Goal: Complete application form: Complete application form

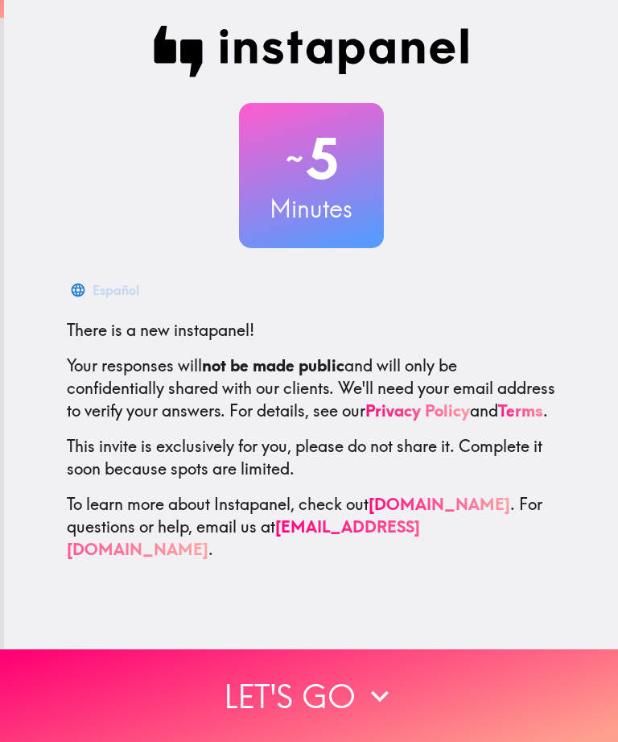
click at [502, 670] on button "Let's go" at bounding box center [309, 695] width 618 height 93
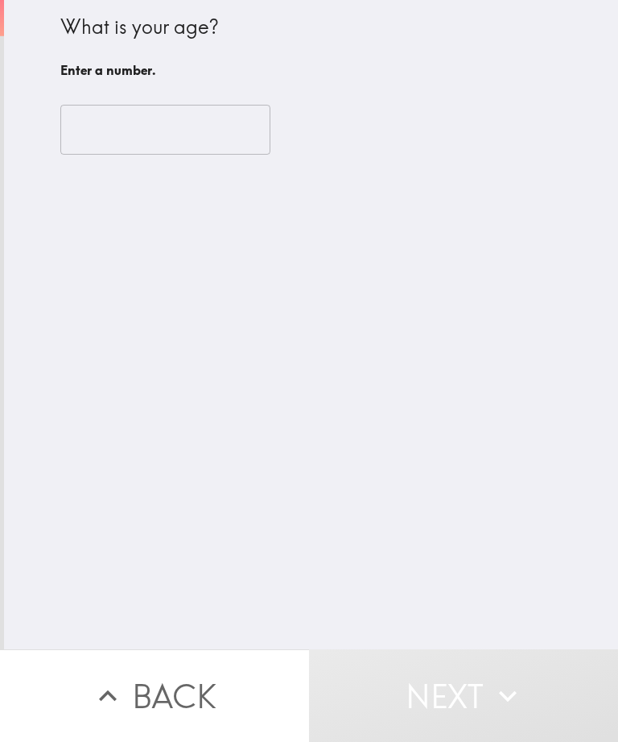
click at [94, 137] on input "number" at bounding box center [165, 130] width 210 height 50
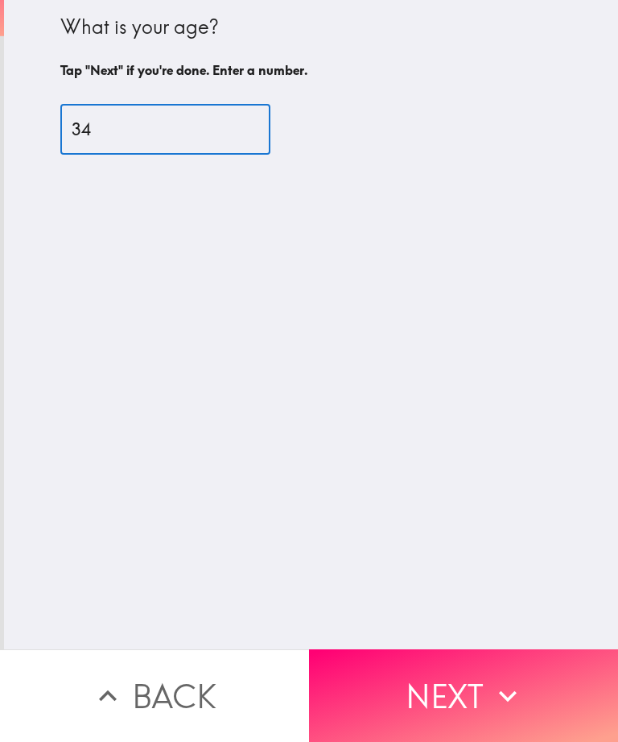
type input "34"
click at [536, 683] on button "Next" at bounding box center [463, 695] width 309 height 93
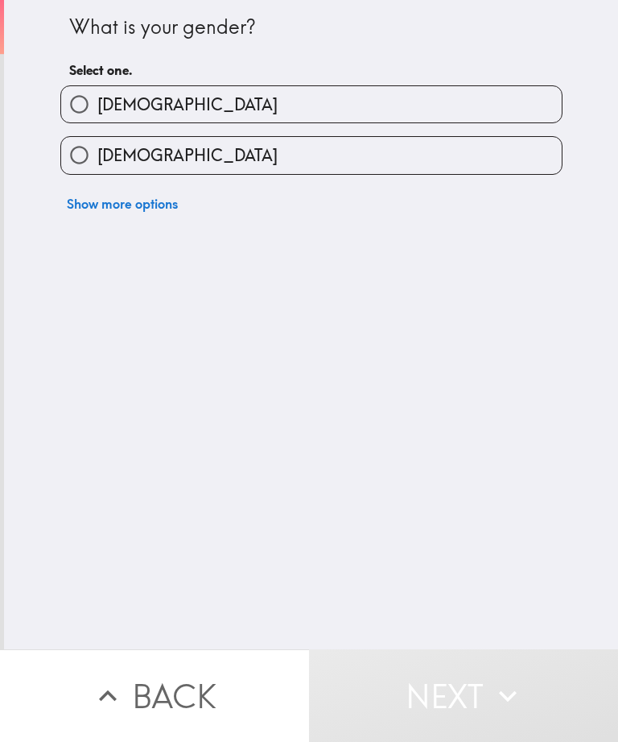
click at [72, 114] on input "[DEMOGRAPHIC_DATA]" at bounding box center [79, 104] width 36 height 36
radio input "true"
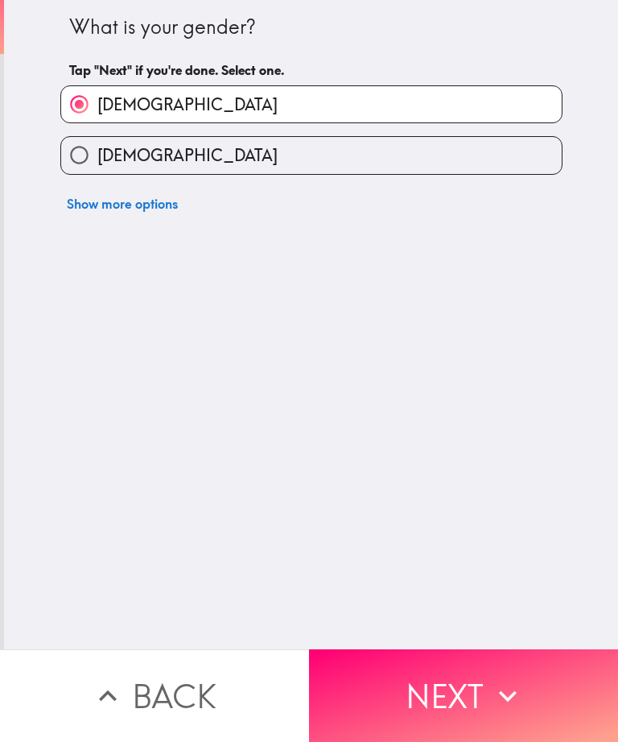
click at [539, 666] on button "Next" at bounding box center [463, 695] width 309 height 93
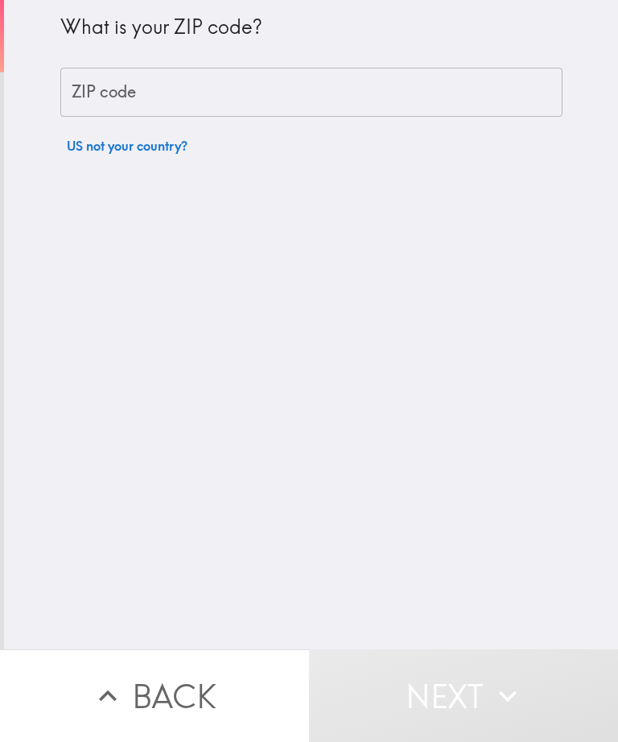
click at [76, 114] on input "ZIP code" at bounding box center [311, 93] width 502 height 50
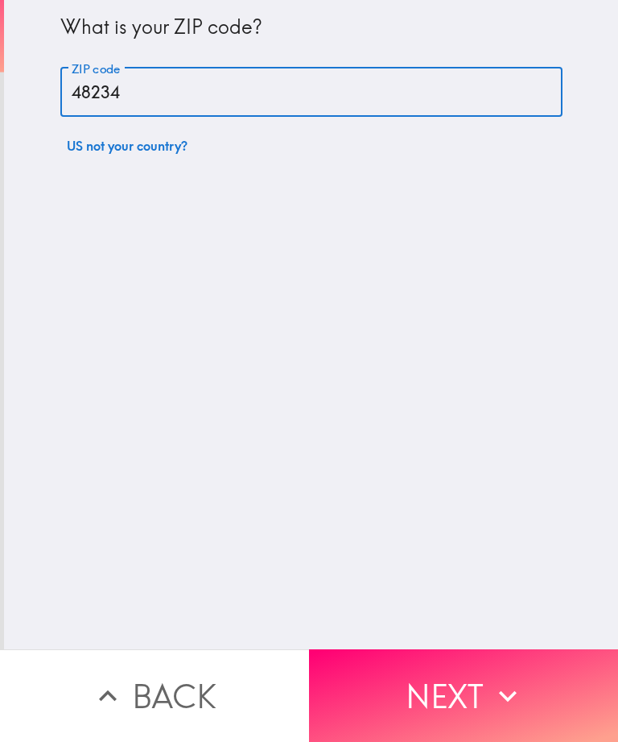
type input "48234"
click at [531, 681] on button "Next" at bounding box center [463, 695] width 309 height 93
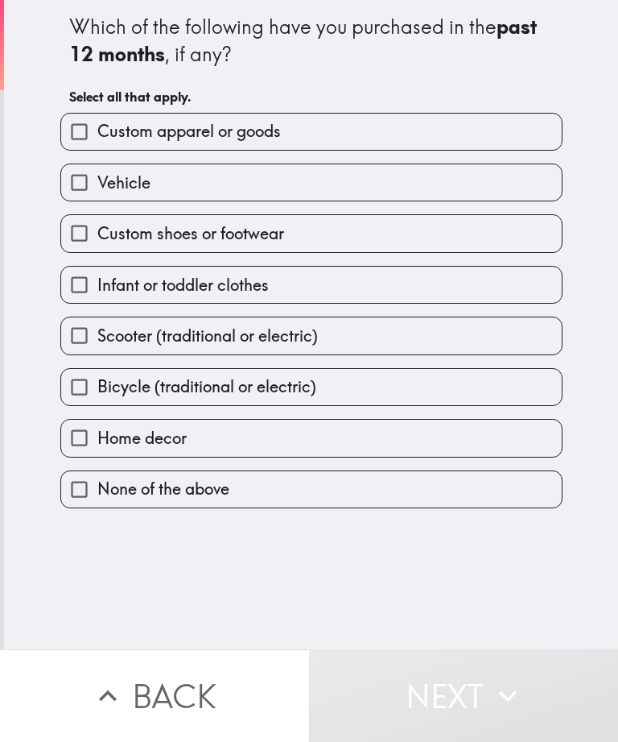
click at [74, 159] on div "Vehicle" at bounding box center [305, 176] width 515 height 51
click at [75, 148] on input "Custom apparel or goods" at bounding box center [79, 132] width 36 height 36
checkbox input "true"
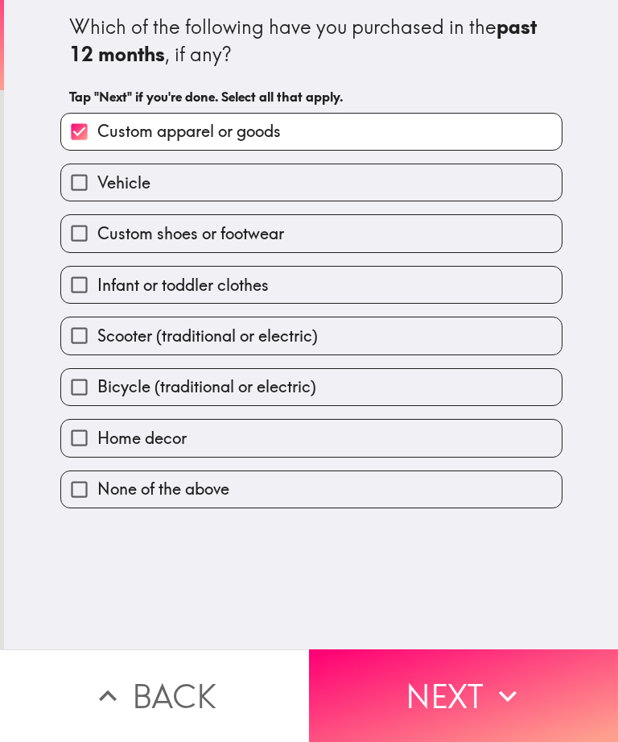
click at [81, 197] on input "Vehicle" at bounding box center [79, 182] width 36 height 36
checkbox input "true"
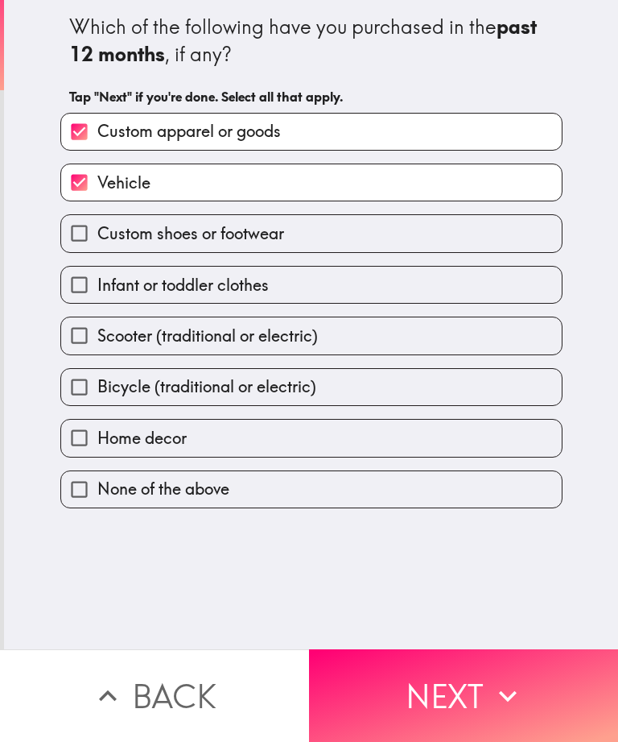
click at [85, 251] on input "Custom shoes or footwear" at bounding box center [79, 233] width 36 height 36
checkbox input "true"
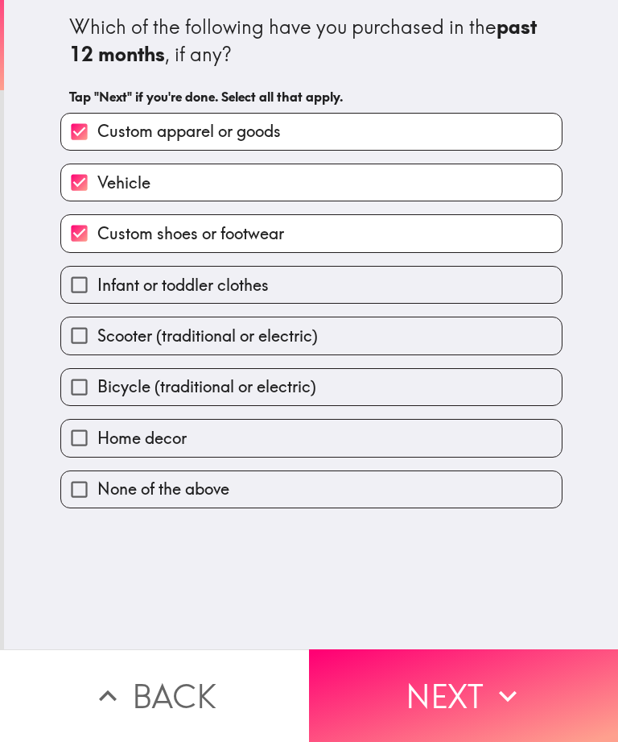
click at [85, 402] on input "Bicycle (traditional or electric)" at bounding box center [79, 387] width 36 height 36
checkbox input "true"
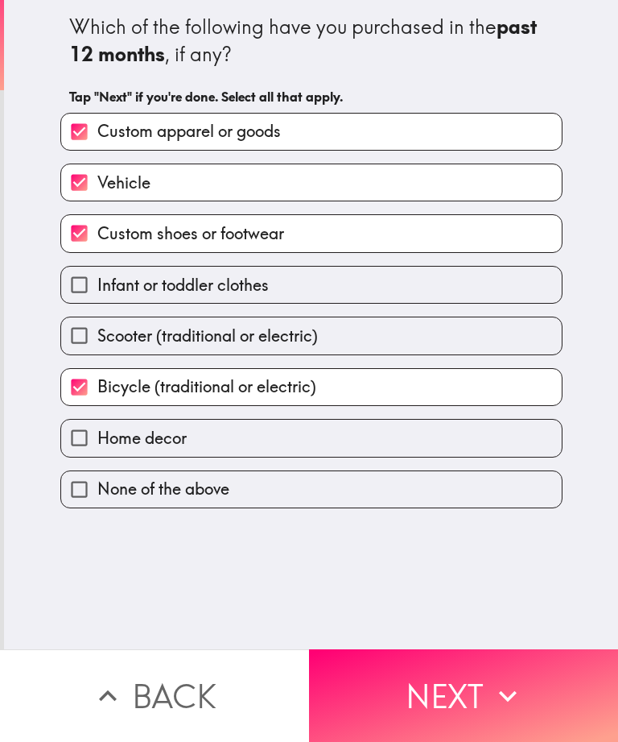
click at [80, 442] on input "Home decor" at bounding box center [79, 438] width 36 height 36
checkbox input "true"
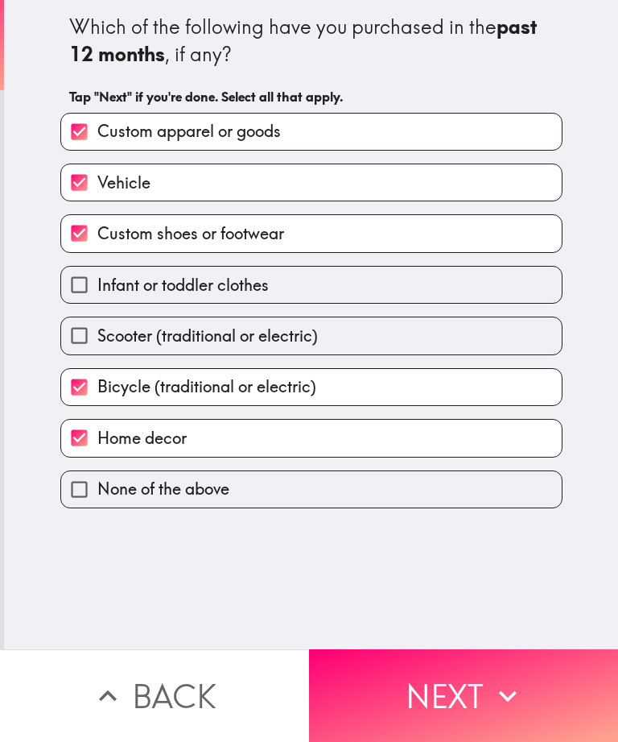
click at [522, 659] on button "Next" at bounding box center [463, 695] width 309 height 93
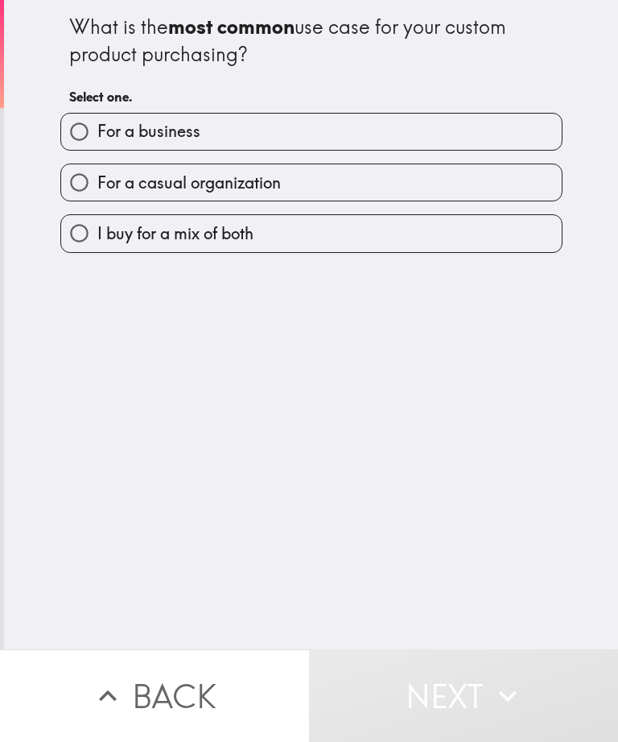
click at [85, 136] on input "For a business" at bounding box center [79, 132] width 36 height 36
radio input "true"
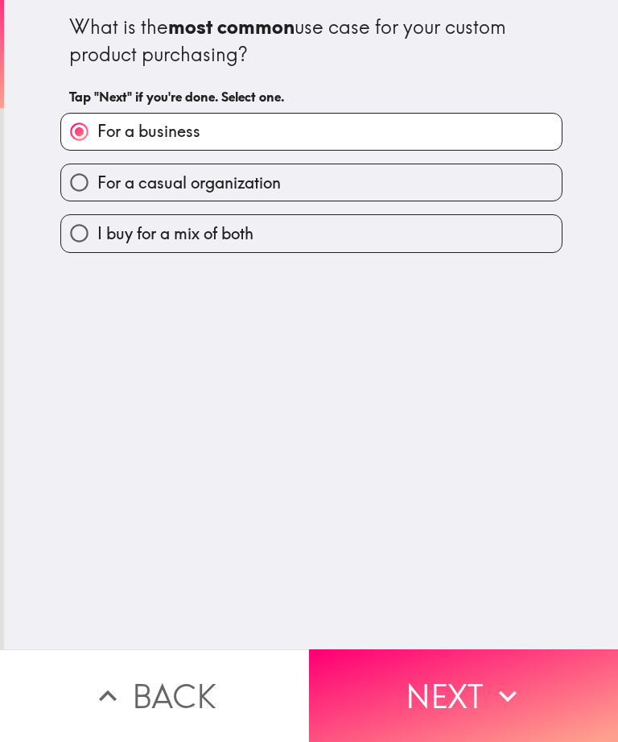
click at [100, 225] on span "I buy for a mix of both" at bounding box center [175, 233] width 156 height 23
click at [97, 225] on input "I buy for a mix of both" at bounding box center [79, 233] width 36 height 36
radio input "true"
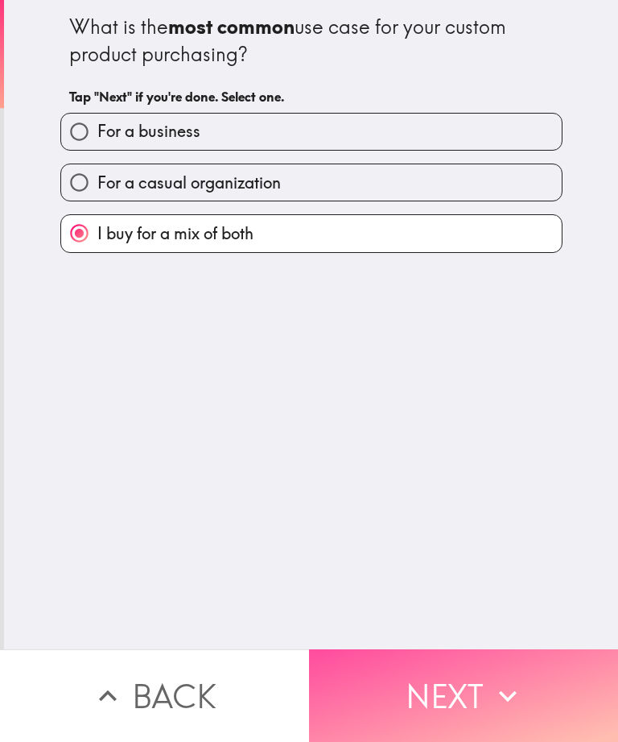
click at [519, 658] on button "Next" at bounding box center [463, 695] width 309 height 93
